Goal: Task Accomplishment & Management: Manage account settings

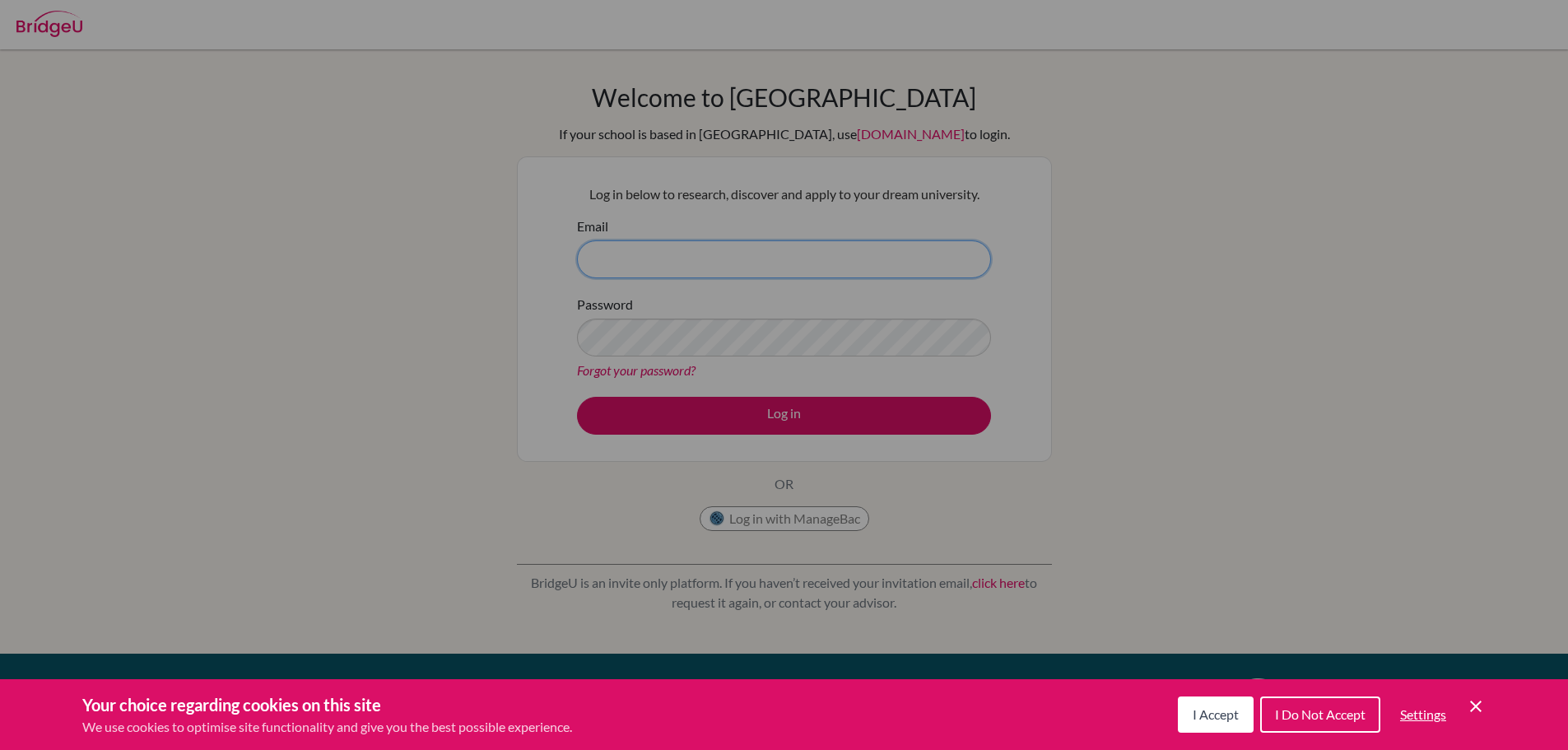
type input "ms.anu-ujin@asu.edu.mn"
click at [1469, 701] on icon "Cookie Control Close Icon" at bounding box center [1475, 706] width 20 height 20
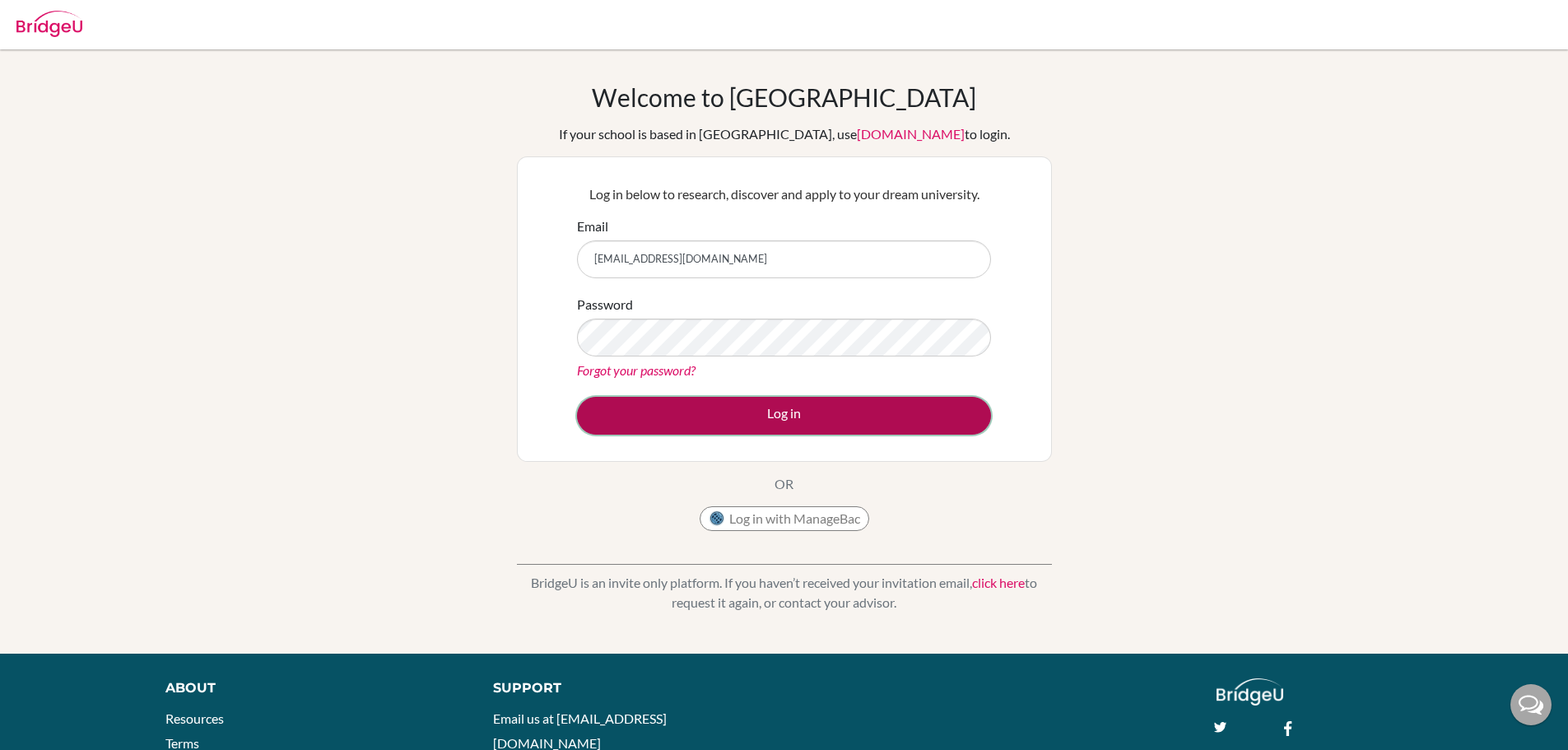
click at [915, 425] on button "Log in" at bounding box center [784, 416] width 414 height 38
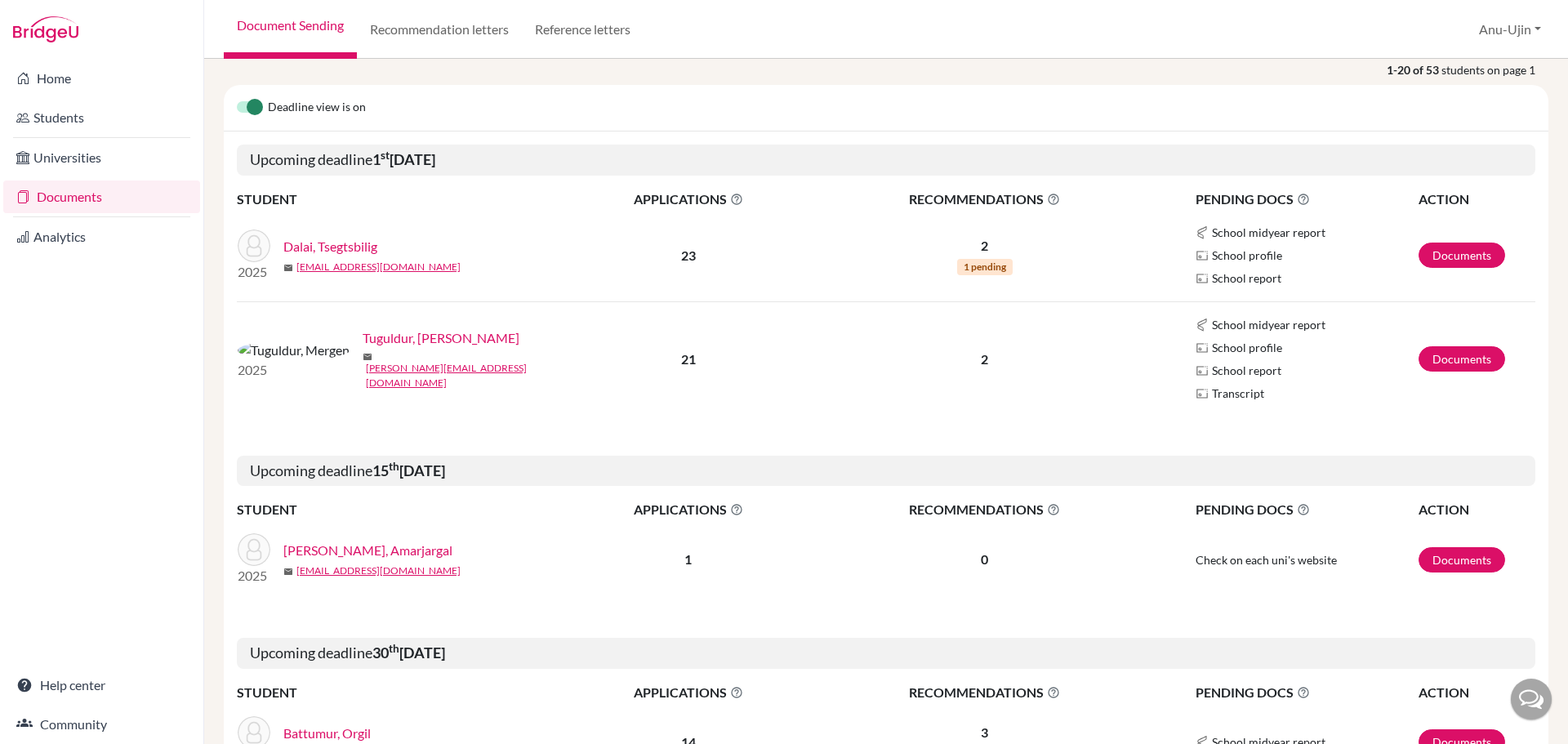
scroll to position [164, 0]
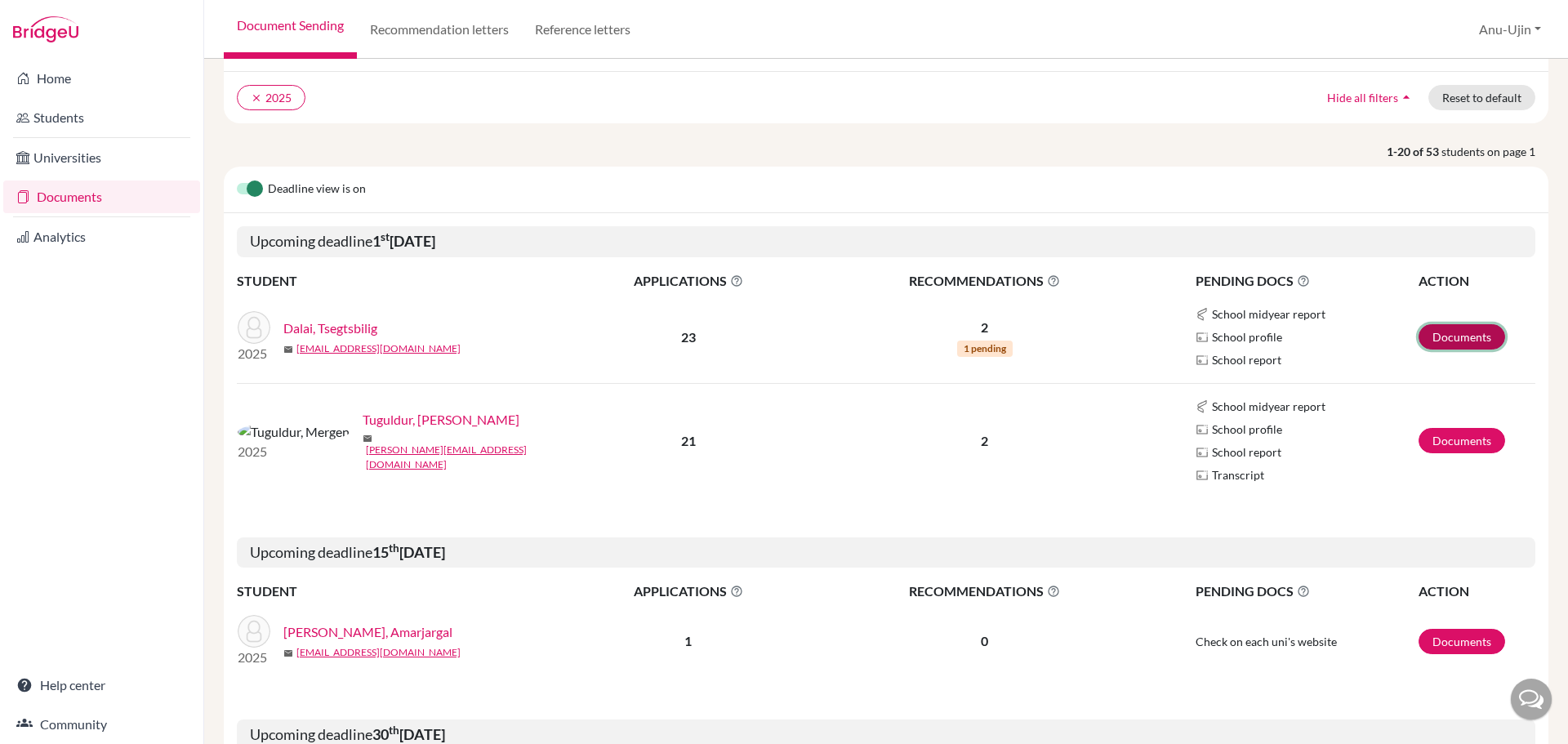
click at [1458, 330] on link "Documents" at bounding box center [1462, 337] width 87 height 26
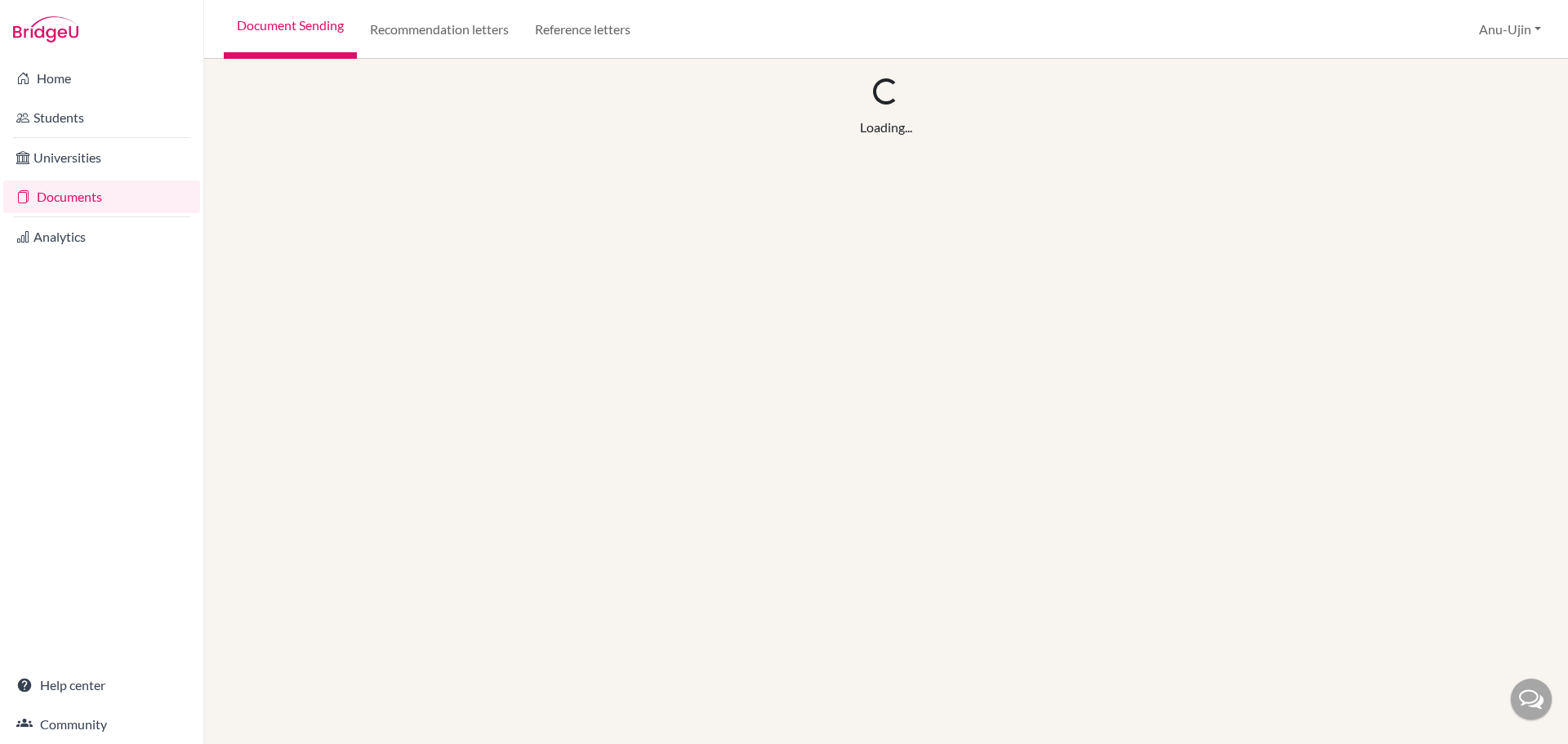
click at [87, 206] on link "Documents" at bounding box center [101, 197] width 197 height 33
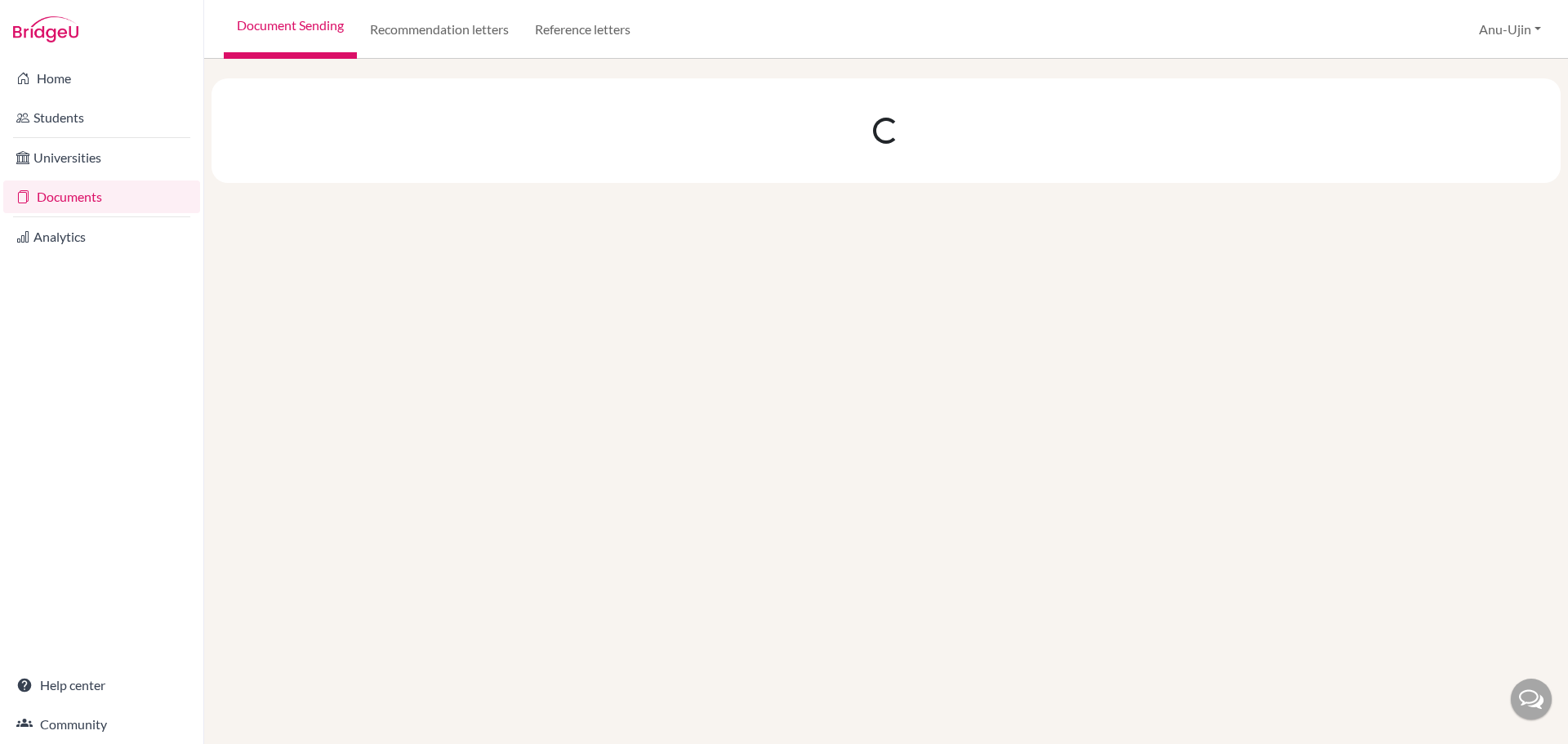
click at [46, 29] on img at bounding box center [45, 29] width 65 height 27
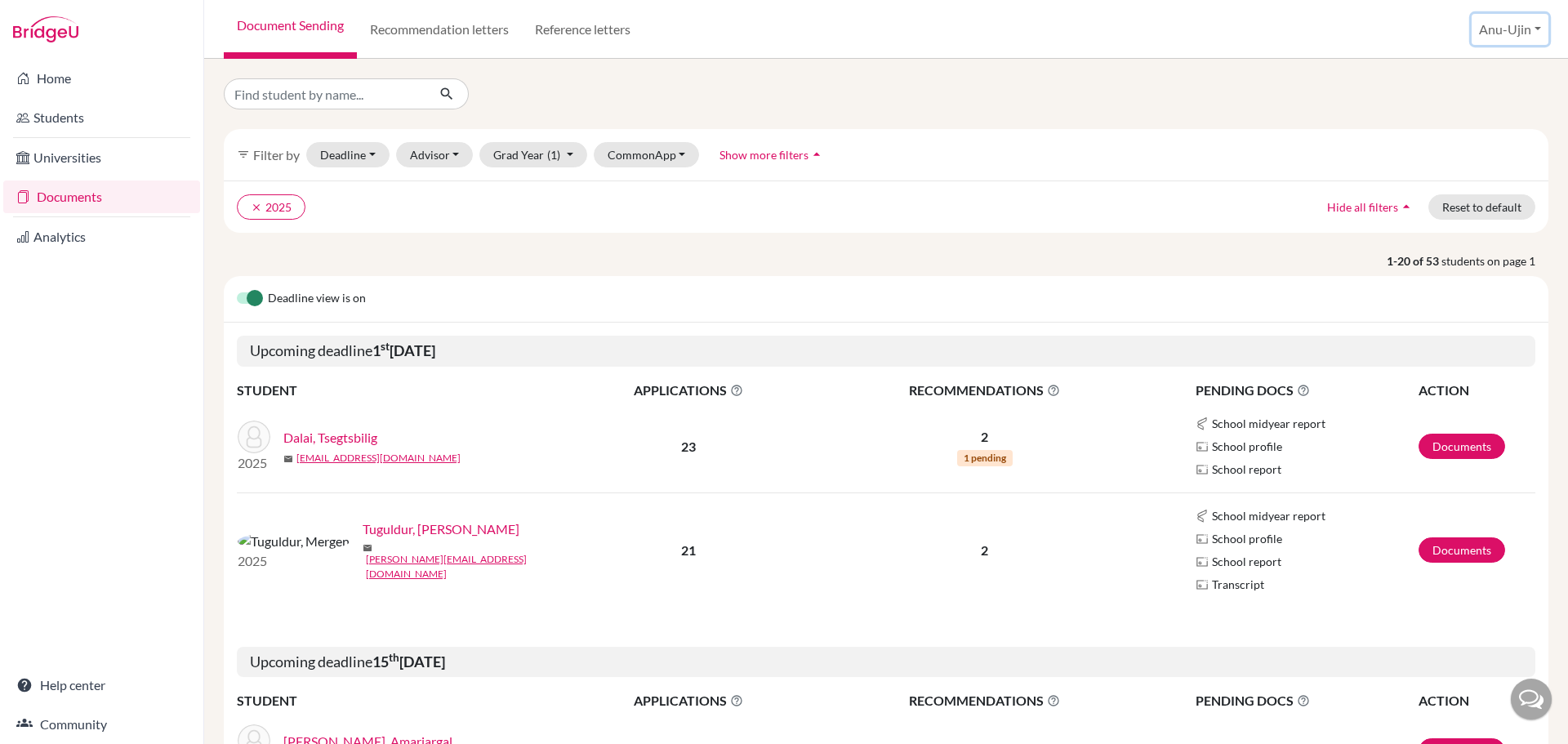
click at [1475, 20] on button "Anu-Ujin" at bounding box center [1510, 29] width 77 height 31
click at [649, 149] on button "CommonApp" at bounding box center [647, 154] width 106 height 26
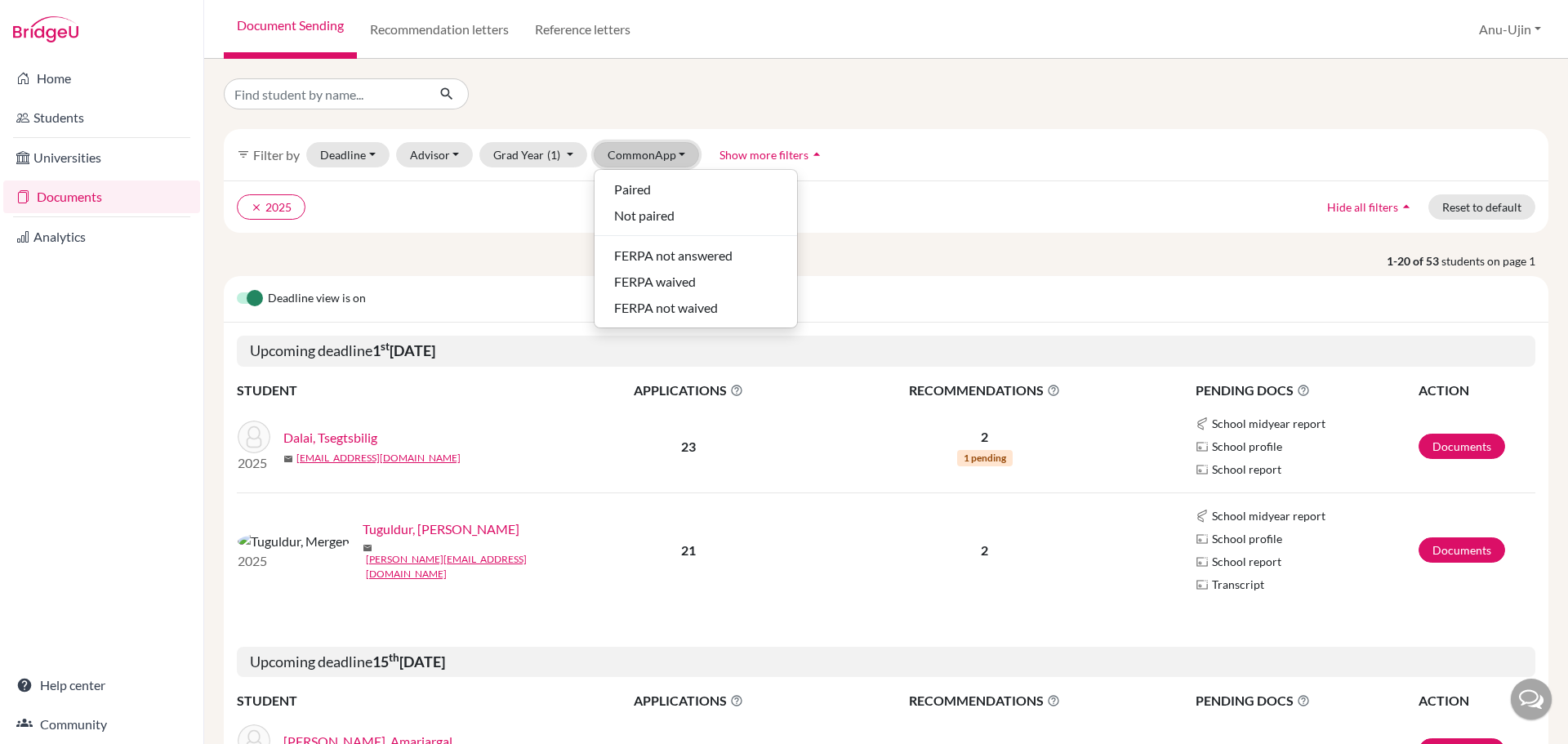
click at [649, 149] on button "CommonApp" at bounding box center [647, 154] width 106 height 26
